Goal: Task Accomplishment & Management: Complete application form

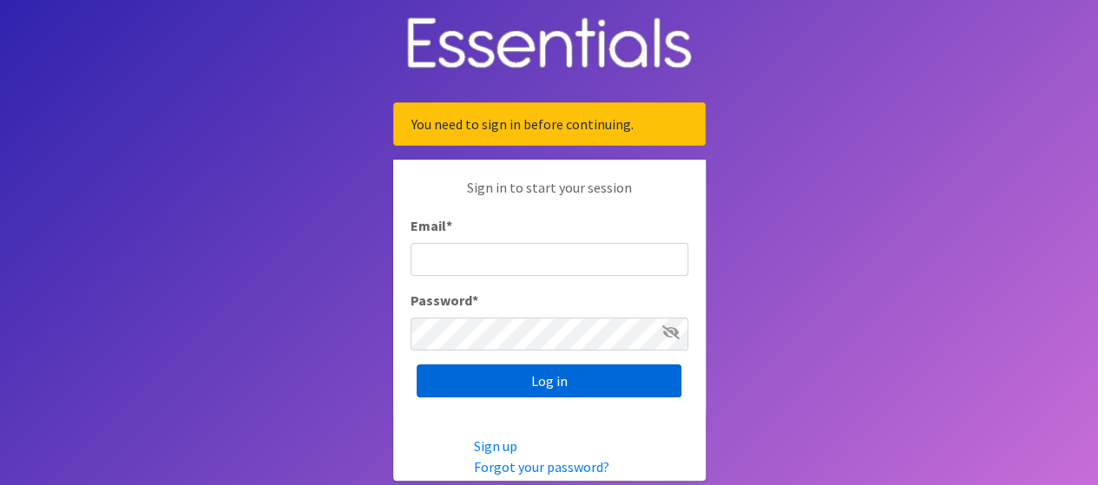
type input "[PERSON_NAME][EMAIL_ADDRESS][PERSON_NAME][DOMAIN_NAME]"
click at [559, 375] on input "Log in" at bounding box center [549, 381] width 265 height 33
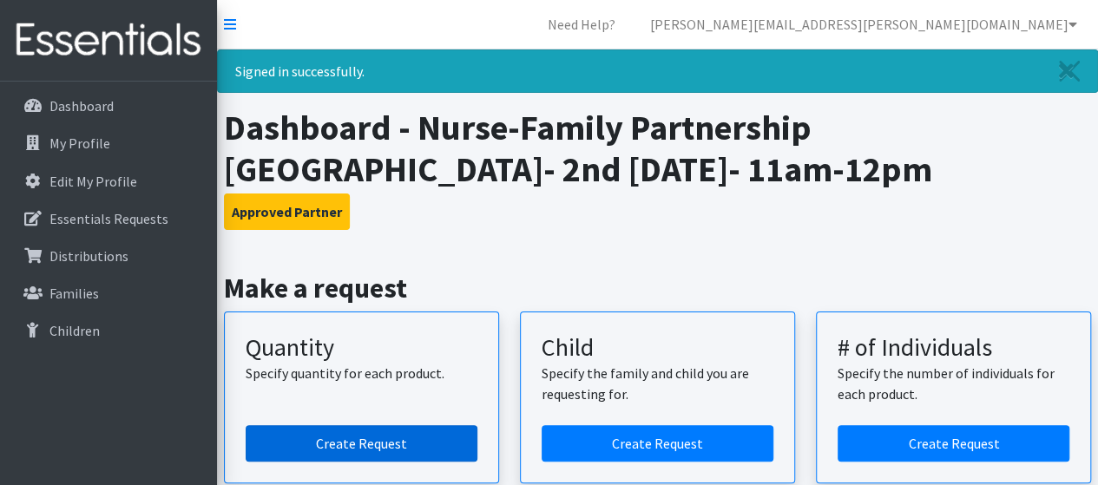
click at [416, 436] on link "Create Request" at bounding box center [362, 443] width 232 height 36
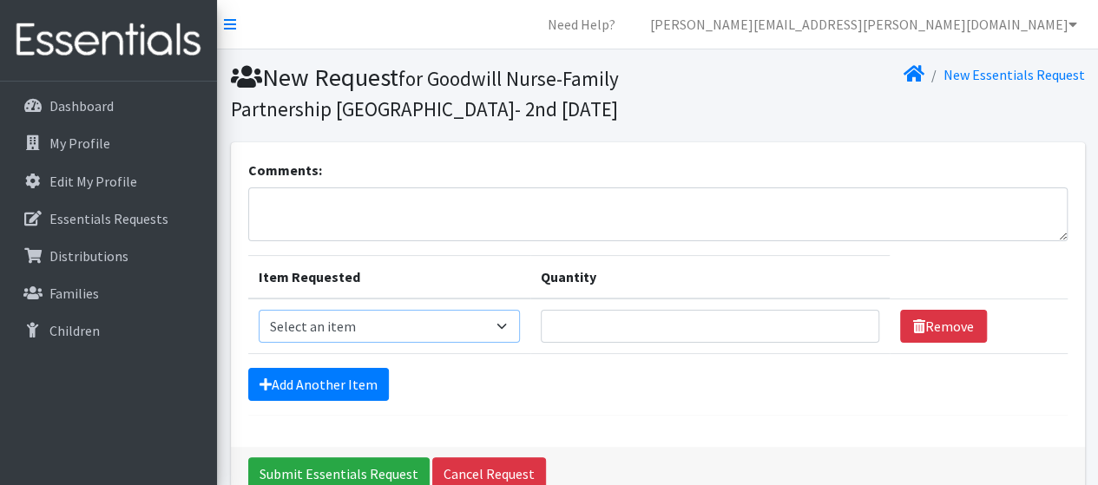
click at [494, 327] on select "Select an item Kids (Newborn) Kids (Size 1) Kids (Size 2) Kids (Size 3) Kids (S…" at bounding box center [389, 326] width 261 height 33
select select "3419"
click at [259, 310] on select "Select an item Kids (Newborn) Kids (Size 1) Kids (Size 2) Kids (Size 3) Kids (S…" at bounding box center [389, 326] width 261 height 33
click at [596, 322] on input "Quantity" at bounding box center [710, 326] width 339 height 33
type input "12"
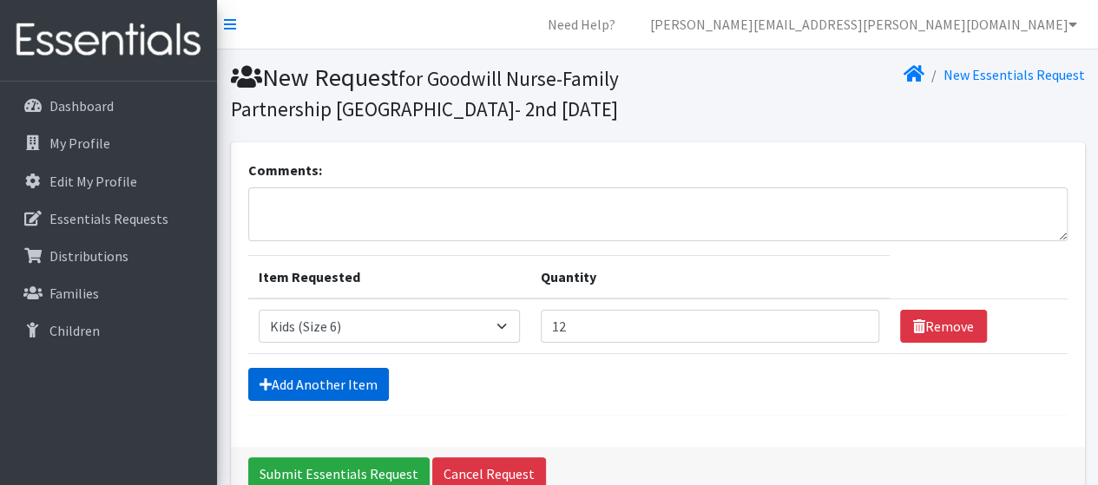
click at [340, 379] on link "Add Another Item" at bounding box center [318, 384] width 141 height 33
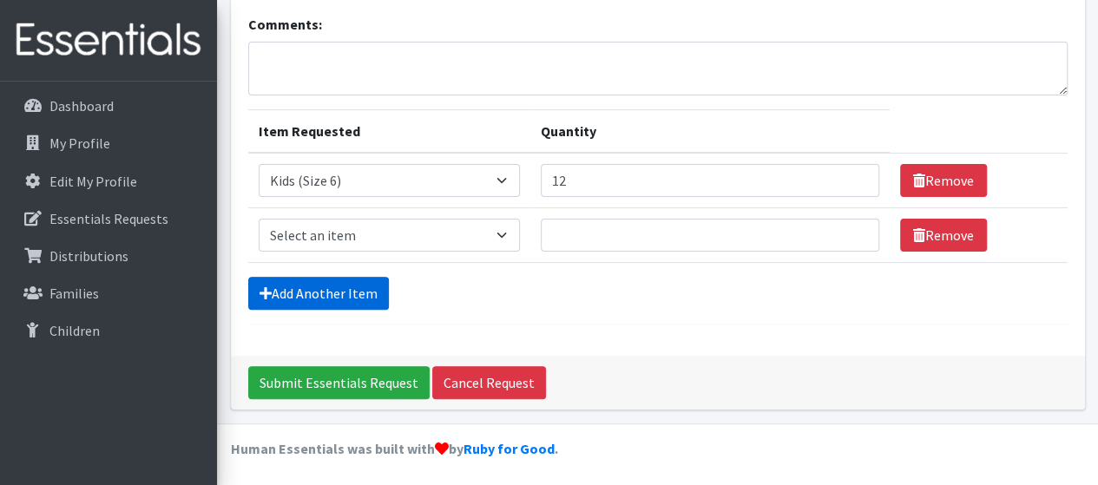
scroll to position [146, 0]
click at [415, 230] on select "Select an item Kids (Newborn) Kids (Size 1) Kids (Size 2) Kids (Size 3) Kids (S…" at bounding box center [389, 235] width 261 height 33
select select "3407"
click at [259, 219] on select "Select an item Kids (Newborn) Kids (Size 1) Kids (Size 2) Kids (Size 3) Kids (S…" at bounding box center [389, 235] width 261 height 33
click at [577, 240] on input "Quantity" at bounding box center [710, 235] width 339 height 33
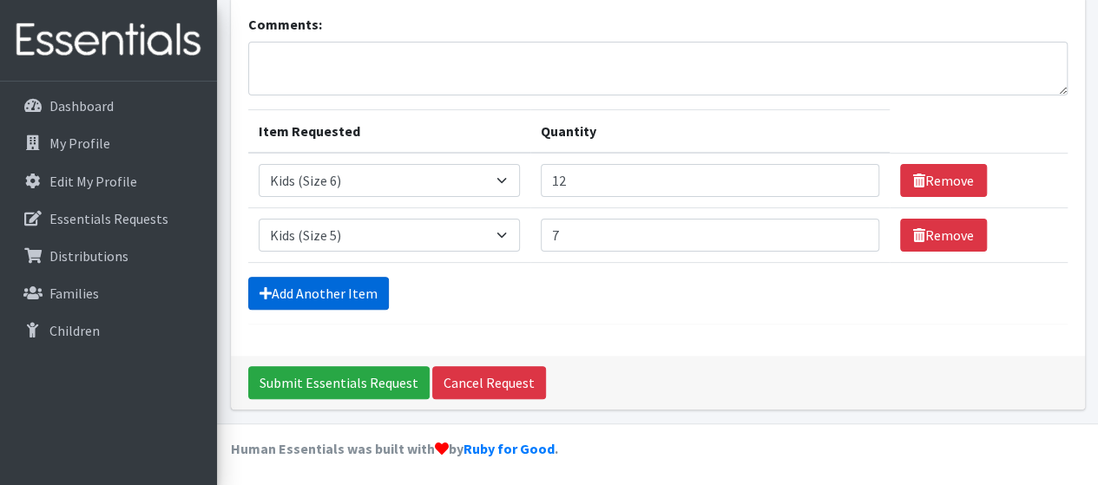
click at [361, 282] on link "Add Another Item" at bounding box center [318, 293] width 141 height 33
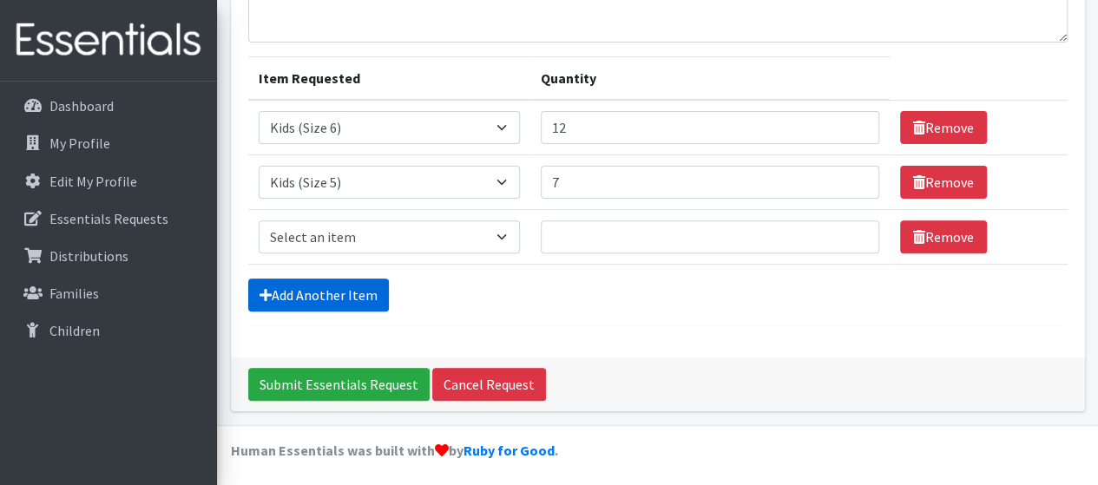
scroll to position [201, 0]
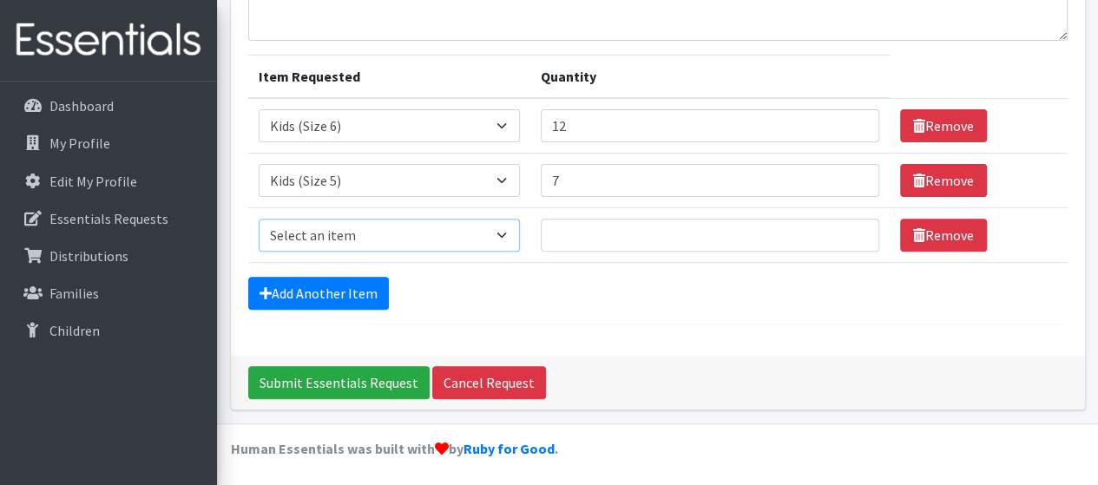
click at [382, 238] on select "Select an item Kids (Newborn) Kids (Size 1) Kids (Size 2) Kids (Size 3) Kids (S…" at bounding box center [389, 235] width 261 height 33
click at [618, 312] on form "Comments: Item Requested Quantity Item Requested Select an item Kids (Newborn) …" at bounding box center [657, 141] width 819 height 365
click at [502, 236] on select "Select an item Kids (Newborn) Kids (Size 1) Kids (Size 2) Kids (Size 3) Kids (S…" at bounding box center [389, 235] width 261 height 33
drag, startPoint x: 580, startPoint y: 358, endPoint x: 581, endPoint y: 313, distance: 45.1
click at [580, 356] on div "Submit Essentials Request Cancel Request" at bounding box center [658, 383] width 854 height 54
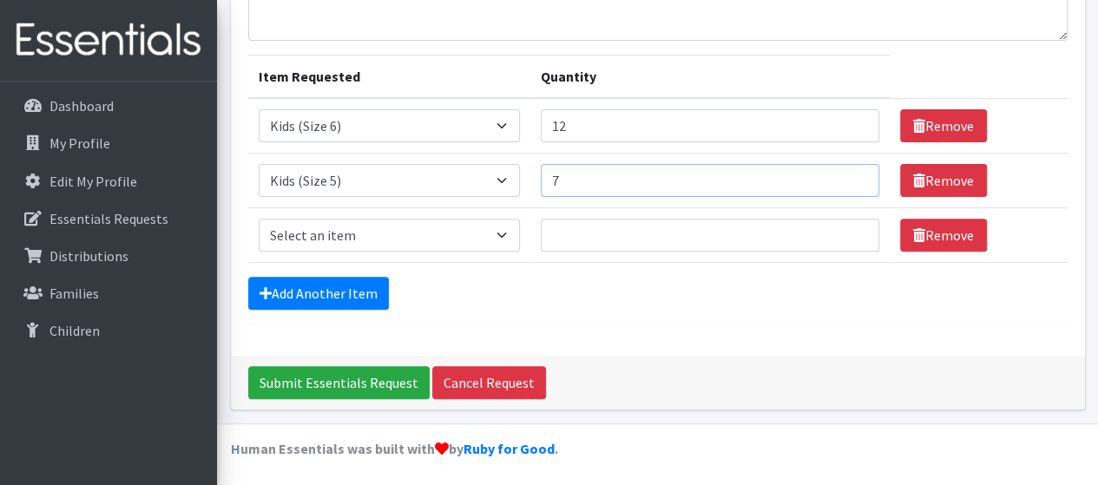
click at [588, 173] on input "7" at bounding box center [710, 180] width 339 height 33
type input "8"
click at [852, 173] on input "8" at bounding box center [710, 180] width 339 height 33
click at [643, 285] on div "Add Another Item" at bounding box center [657, 293] width 819 height 33
click at [498, 230] on select "Select an item Kids (Newborn) Kids (Size 1) Kids (Size 2) Kids (Size 3) Kids (S…" at bounding box center [389, 235] width 261 height 33
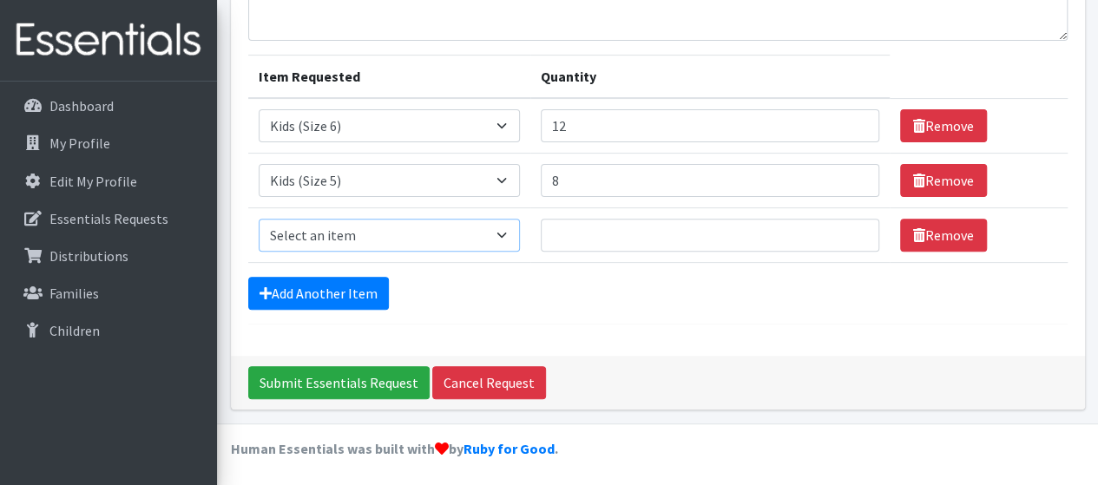
select select "3418"
click at [259, 219] on select "Select an item Kids (Newborn) Kids (Size 1) Kids (Size 2) Kids (Size 3) Kids (S…" at bounding box center [389, 235] width 261 height 33
click at [599, 233] on input "Quantity" at bounding box center [710, 235] width 339 height 33
type input "25"
click at [367, 296] on link "Add Another Item" at bounding box center [318, 293] width 141 height 33
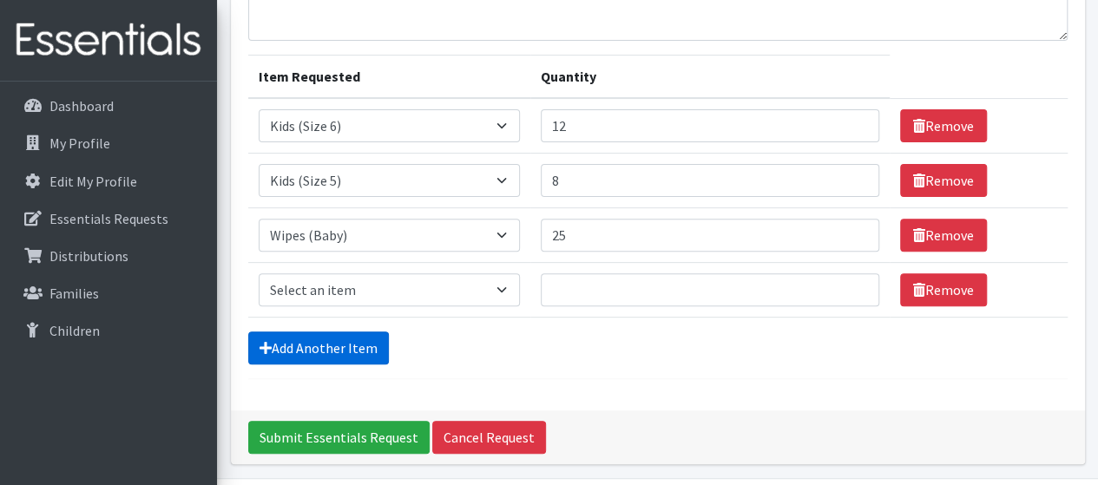
scroll to position [255, 0]
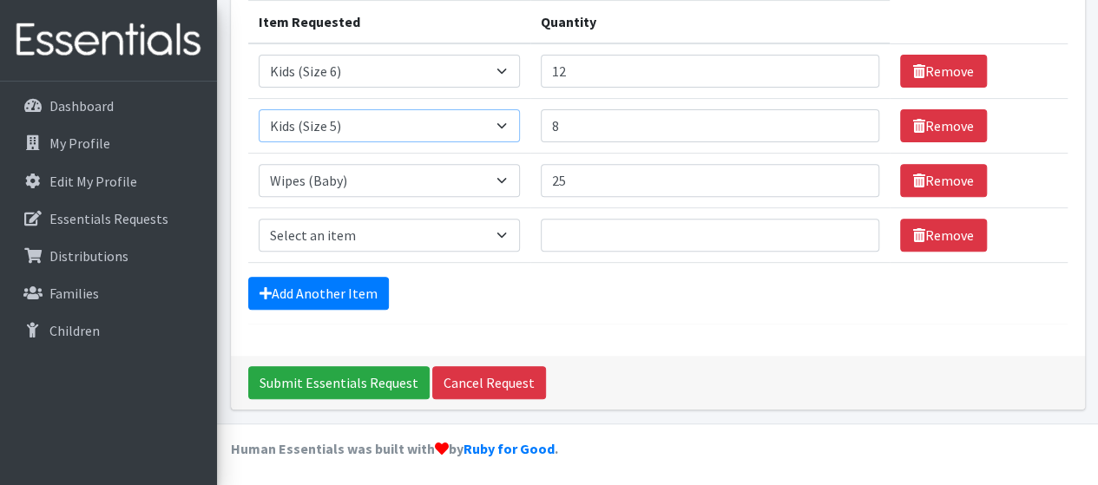
click at [507, 127] on select "Select an item Kids (Newborn) Kids (Size 1) Kids (Size 2) Kids (Size 3) Kids (S…" at bounding box center [389, 125] width 261 height 33
select select "3394"
click at [259, 109] on select "Select an item Kids (Newborn) Kids (Size 1) Kids (Size 2) Kids (Size 3) Kids (S…" at bounding box center [389, 125] width 261 height 33
click at [566, 129] on input "8" at bounding box center [710, 125] width 339 height 33
click at [375, 293] on link "Add Another Item" at bounding box center [318, 293] width 141 height 33
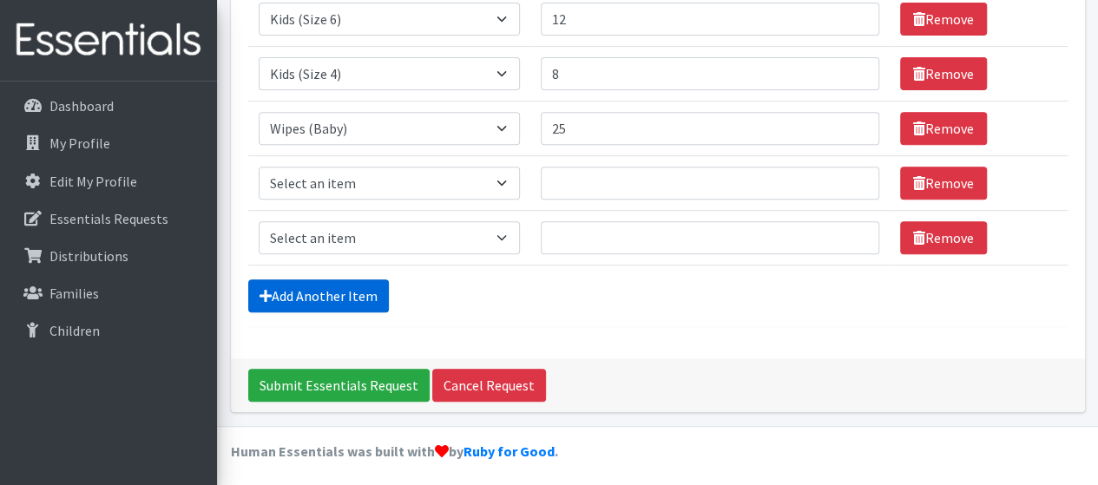
scroll to position [309, 0]
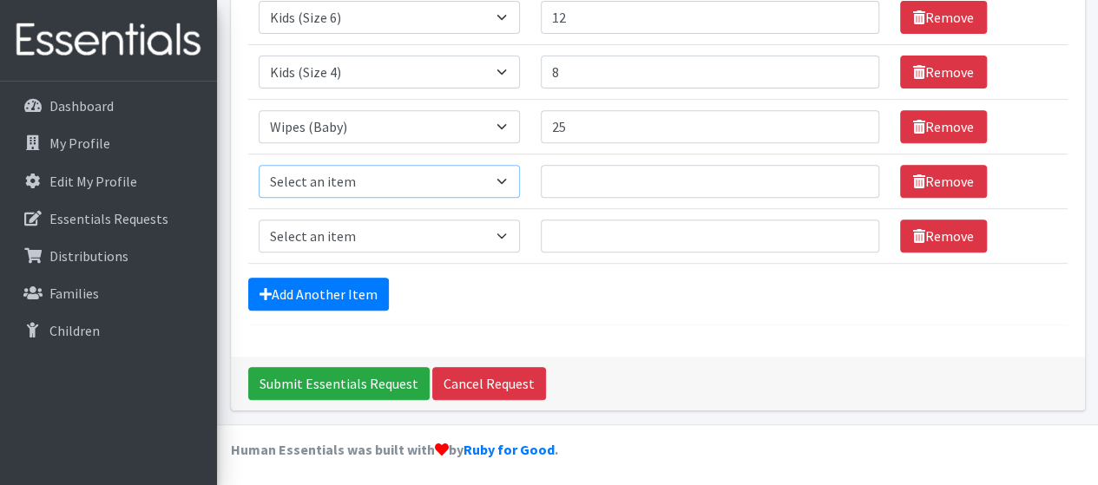
click at [484, 178] on select "Select an item Kids (Newborn) Kids (Size 1) Kids (Size 2) Kids (Size 3) Kids (S…" at bounding box center [389, 181] width 261 height 33
select select "3393"
click at [259, 165] on select "Select an item Kids (Newborn) Kids (Size 1) Kids (Size 2) Kids (Size 3) Kids (S…" at bounding box center [389, 181] width 261 height 33
click at [597, 171] on input "Quantity" at bounding box center [710, 181] width 339 height 33
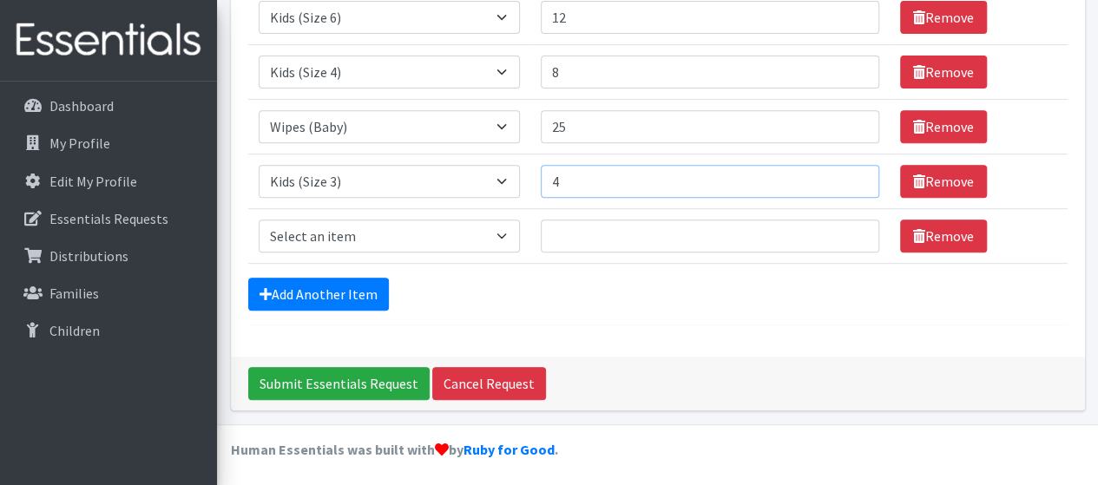
type input "4"
click at [500, 232] on select "Select an item Kids (Newborn) Kids (Size 1) Kids (Size 2) Kids (Size 3) Kids (S…" at bounding box center [389, 236] width 261 height 33
select select "3420"
click at [259, 220] on select "Select an item Kids (Newborn) Kids (Size 1) Kids (Size 2) Kids (Size 3) Kids (S…" at bounding box center [389, 236] width 261 height 33
click at [644, 242] on input "Quantity" at bounding box center [710, 236] width 339 height 33
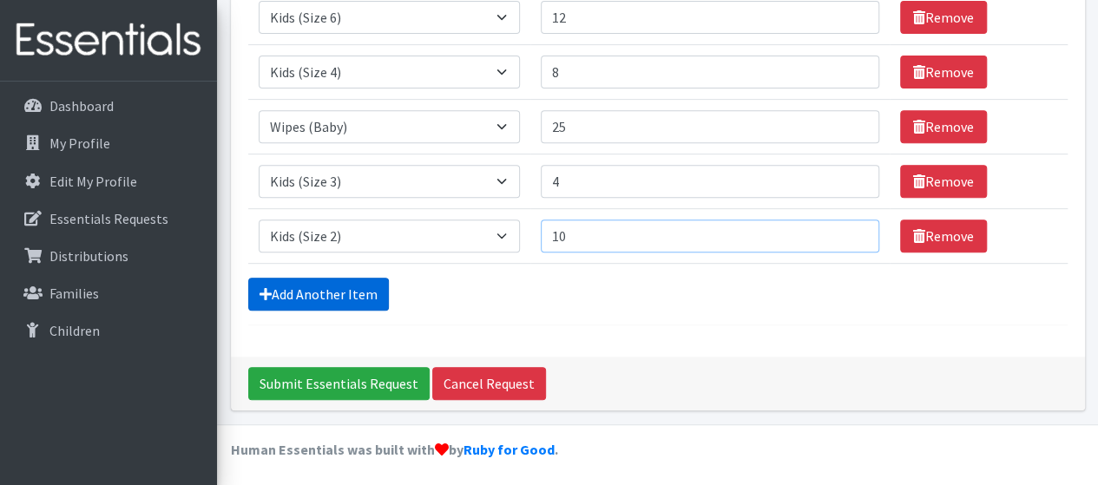
type input "10"
click at [306, 303] on link "Add Another Item" at bounding box center [318, 294] width 141 height 33
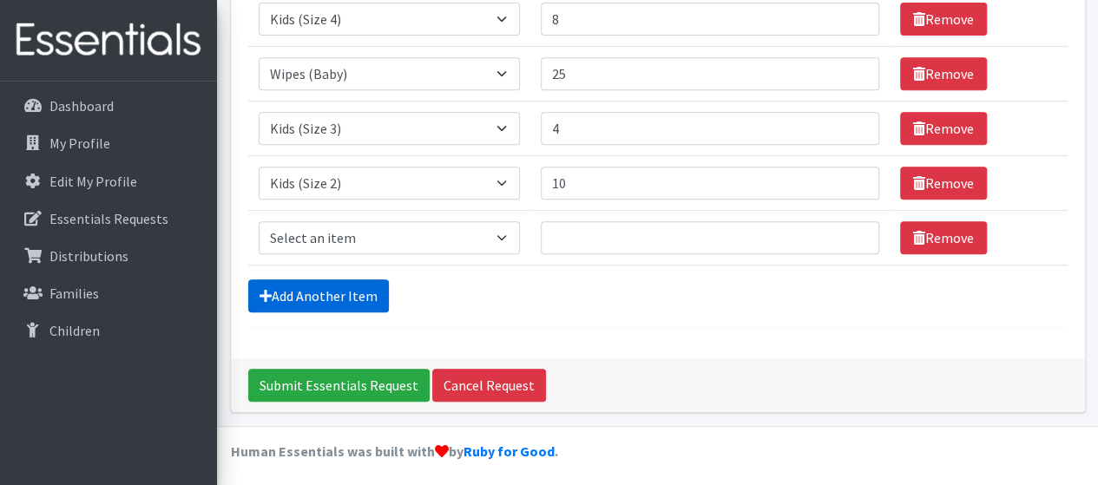
scroll to position [364, 0]
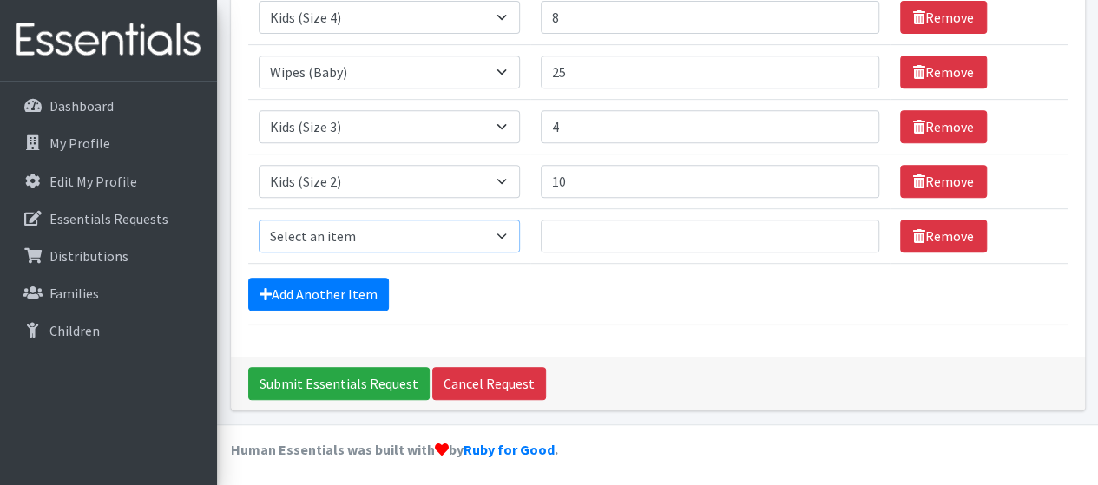
click at [437, 227] on select "Select an item Kids (Newborn) Kids (Size 1) Kids (Size 2) Kids (Size 3) Kids (S…" at bounding box center [389, 236] width 261 height 33
select select "3401"
click at [259, 220] on select "Select an item Kids (Newborn) Kids (Size 1) Kids (Size 2) Kids (Size 3) Kids (S…" at bounding box center [389, 236] width 261 height 33
click at [582, 229] on input "Quantity" at bounding box center [710, 236] width 339 height 33
type input "10"
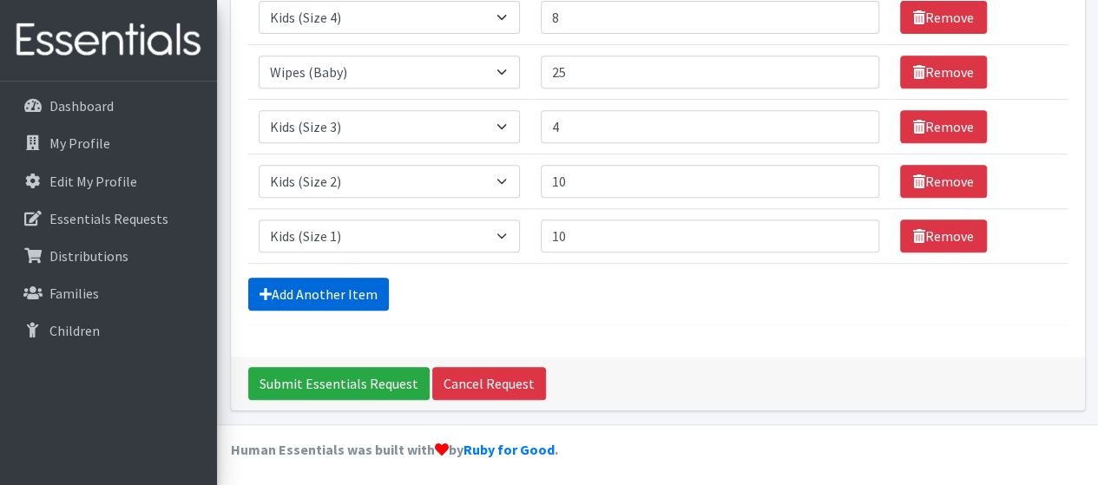
click at [348, 284] on link "Add Another Item" at bounding box center [318, 294] width 141 height 33
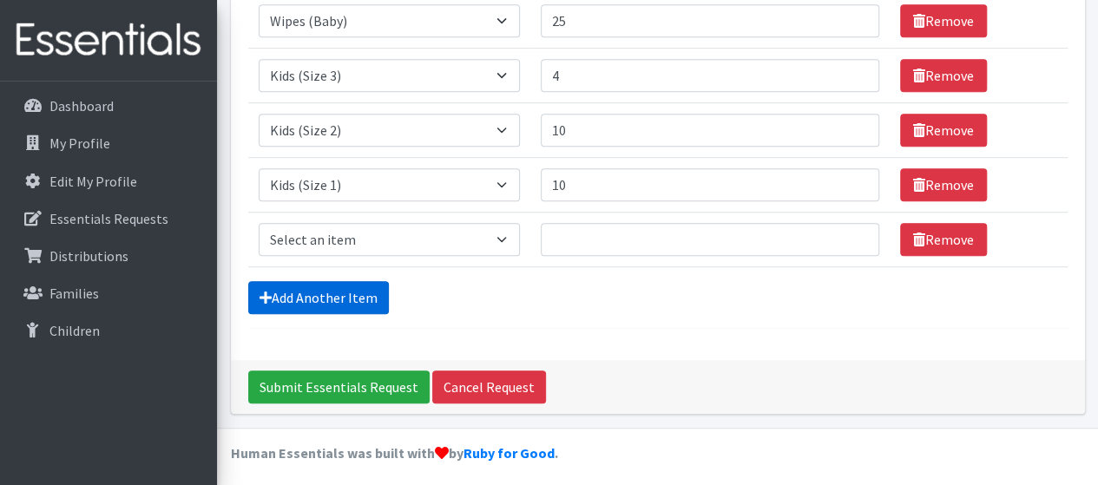
scroll to position [418, 0]
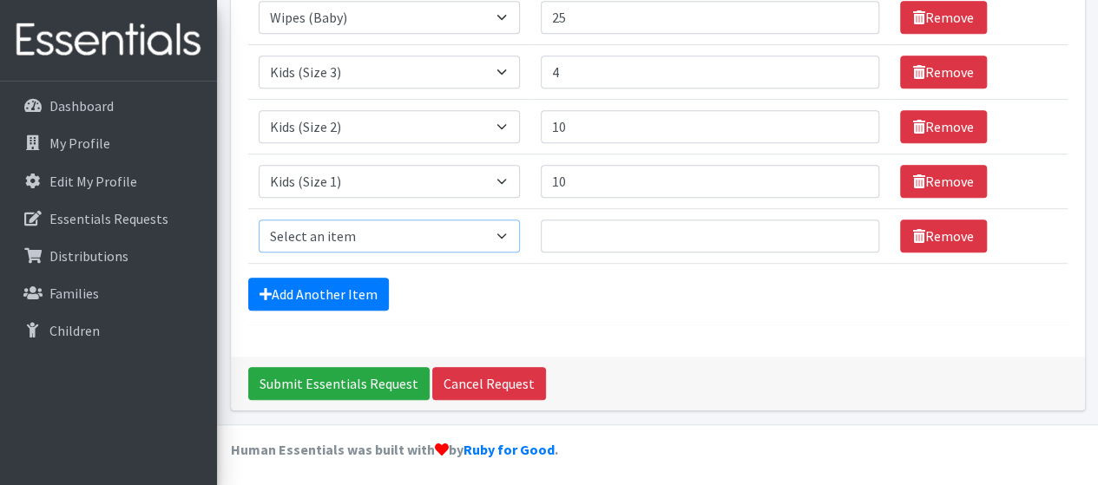
click at [384, 239] on select "Select an item Kids (Newborn) Kids (Size 1) Kids (Size 2) Kids (Size 3) Kids (S…" at bounding box center [389, 236] width 261 height 33
click at [644, 331] on div "Comments: Item Requested Quantity Item Requested Select an item Kids (Newborn) …" at bounding box center [658, 40] width 854 height 633
click at [503, 228] on select "Select an item Kids (Newborn) Kids (Size 1) Kids (Size 2) Kids (Size 3) Kids (S…" at bounding box center [389, 236] width 261 height 33
select select "3400"
click at [259, 220] on select "Select an item Kids (Newborn) Kids (Size 1) Kids (Size 2) Kids (Size 3) Kids (S…" at bounding box center [389, 236] width 261 height 33
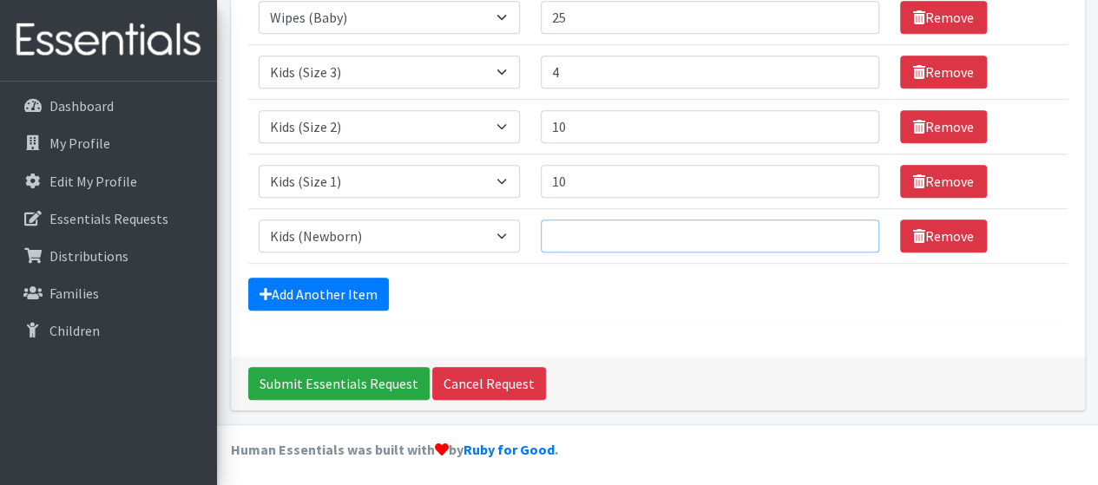
click at [627, 228] on input "Quantity" at bounding box center [710, 236] width 339 height 33
type input "4"
click at [594, 325] on hr at bounding box center [657, 325] width 819 height 1
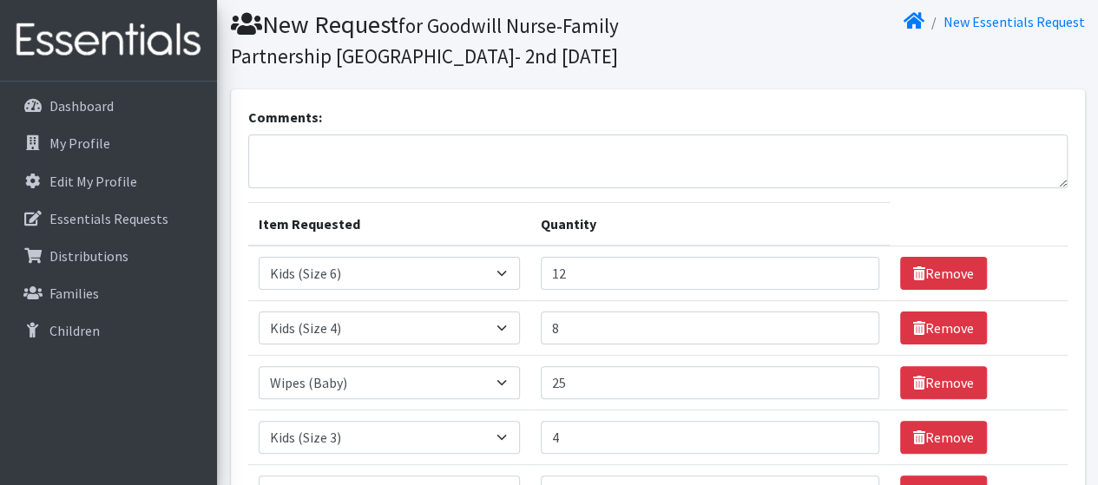
scroll to position [0, 0]
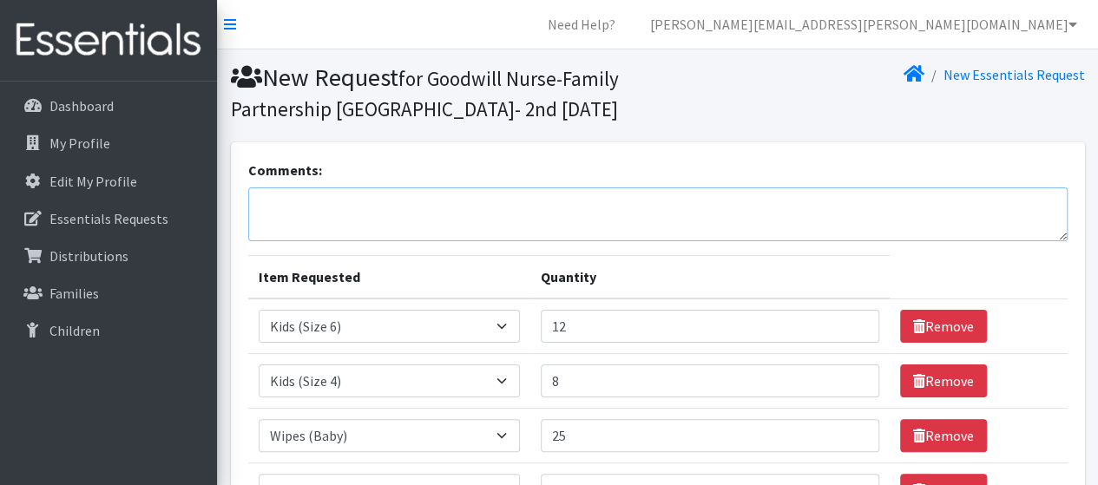
click at [408, 214] on textarea "Comments:" at bounding box center [657, 214] width 819 height 54
click at [426, 216] on textarea "premie- 6" at bounding box center [657, 214] width 819 height 54
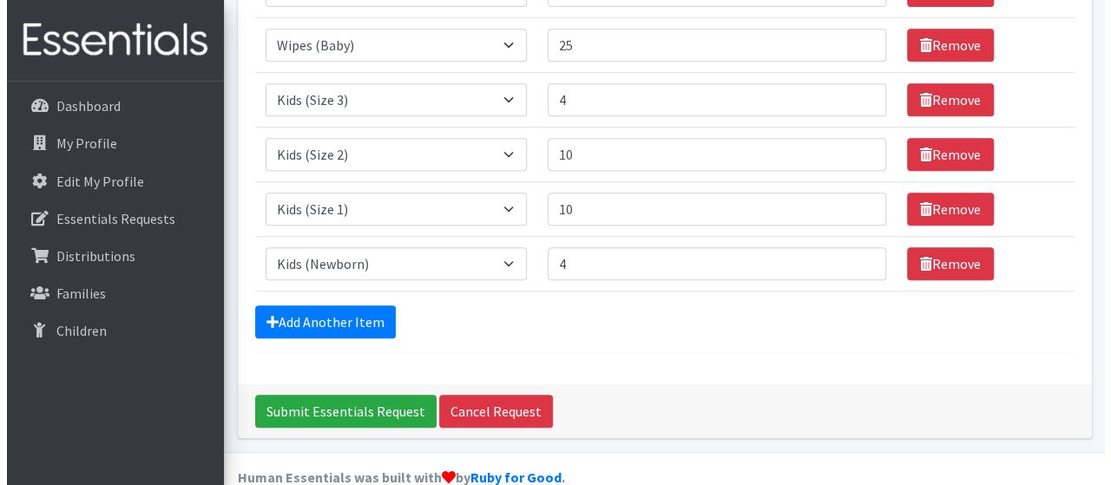
scroll to position [418, 0]
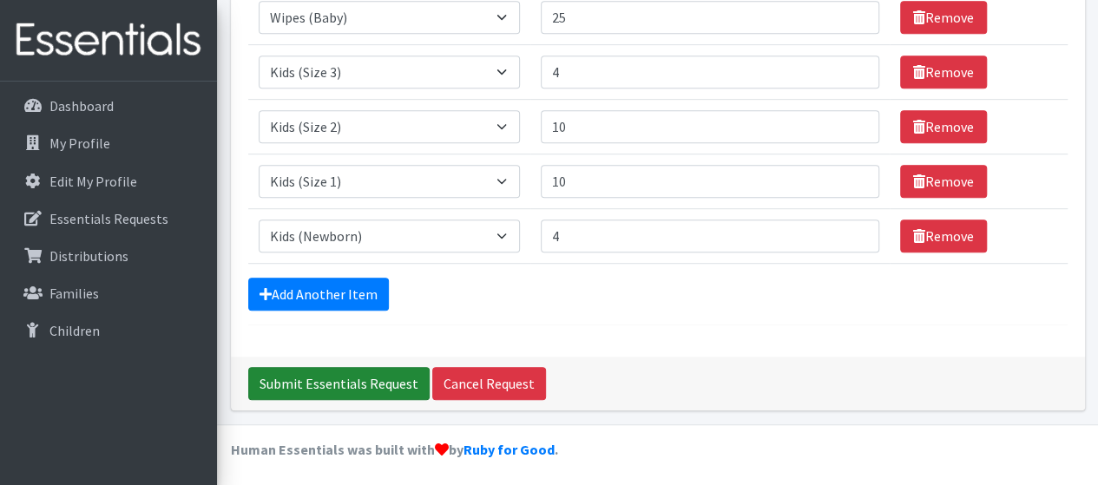
type textarea "premie- 6"
click at [339, 385] on input "Submit Essentials Request" at bounding box center [338, 383] width 181 height 33
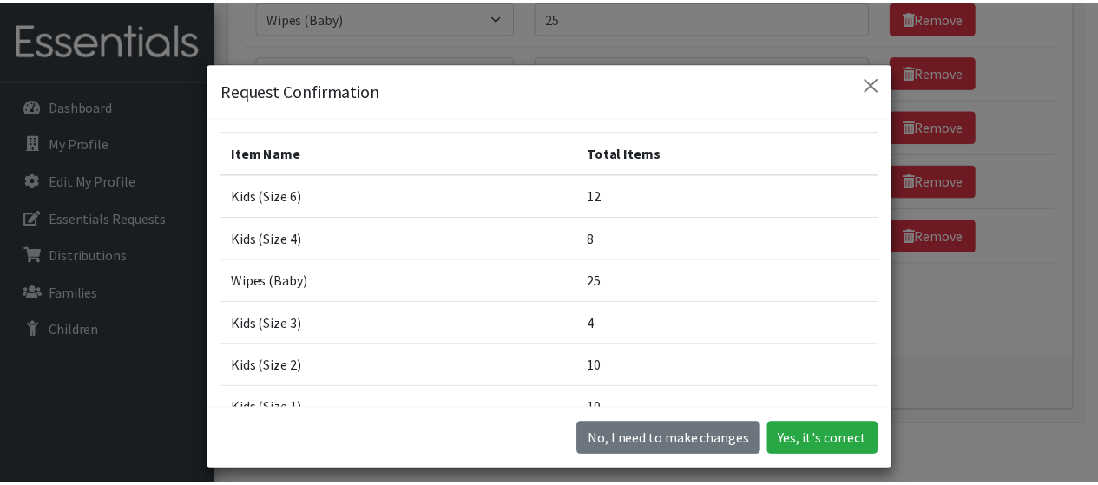
scroll to position [0, 0]
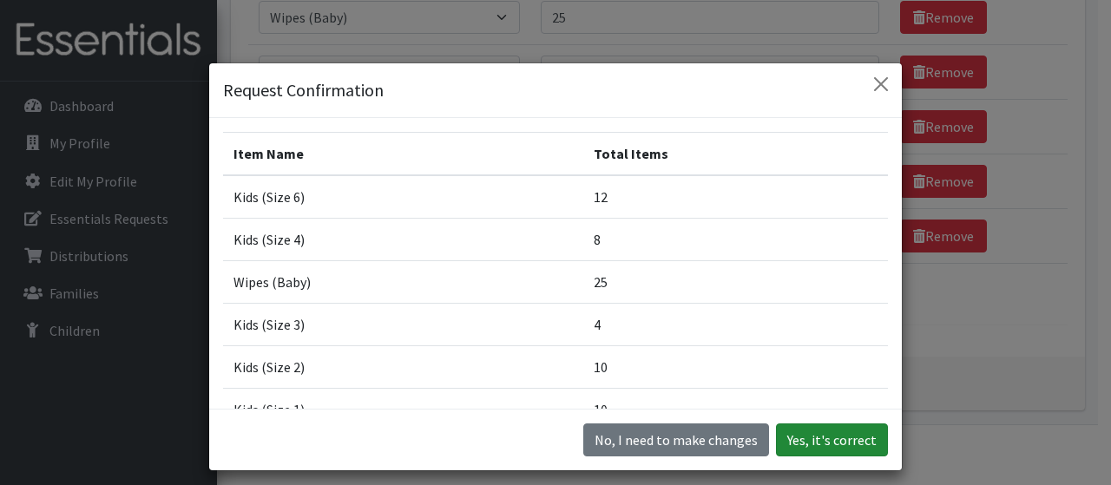
click at [809, 449] on button "Yes, it's correct" at bounding box center [832, 440] width 112 height 33
